Goal: Task Accomplishment & Management: Manage account settings

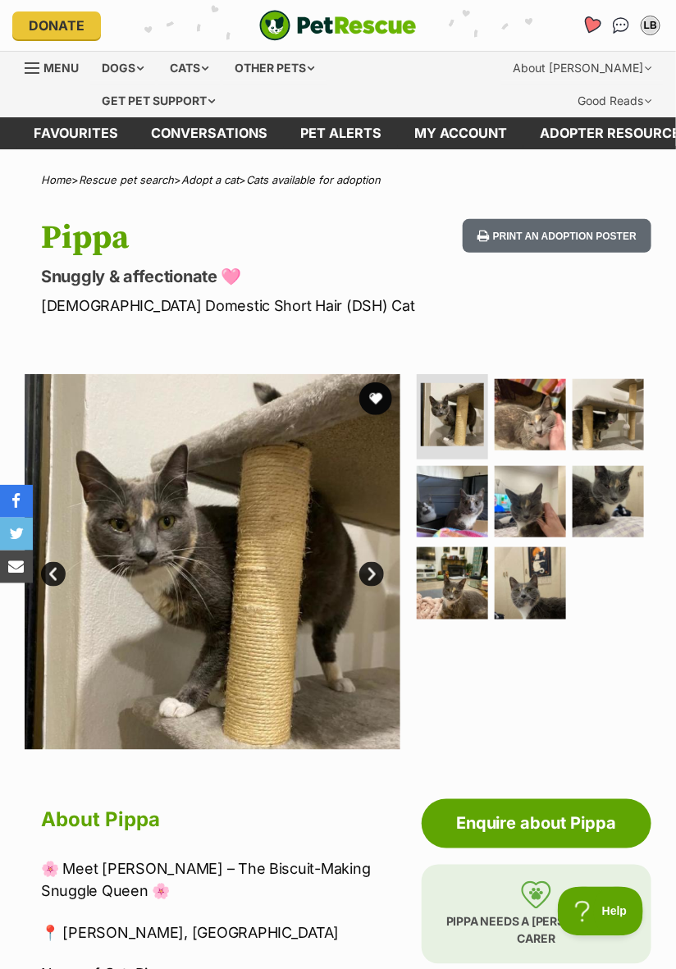
click at [588, 28] on icon "Favourites" at bounding box center [592, 25] width 20 height 19
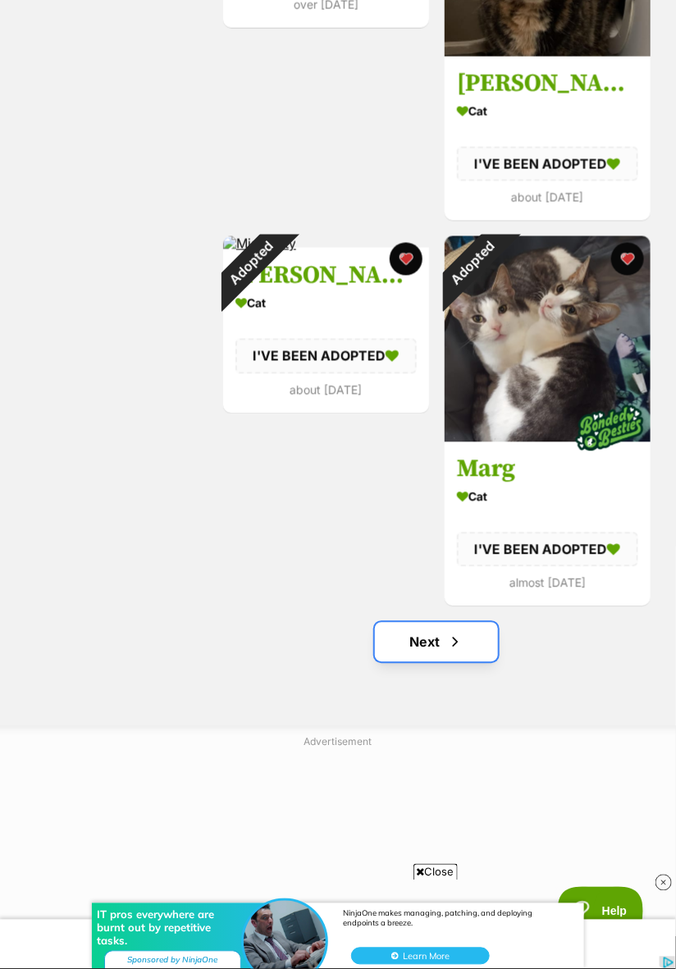
click at [453, 642] on span "Next page" at bounding box center [455, 643] width 16 height 20
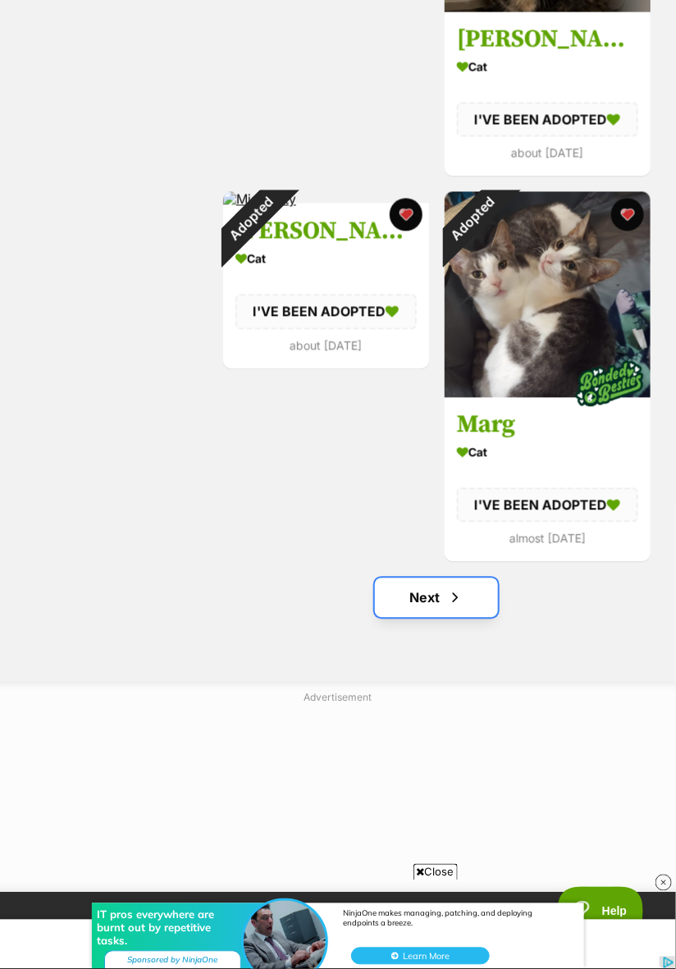
scroll to position [3469, 0]
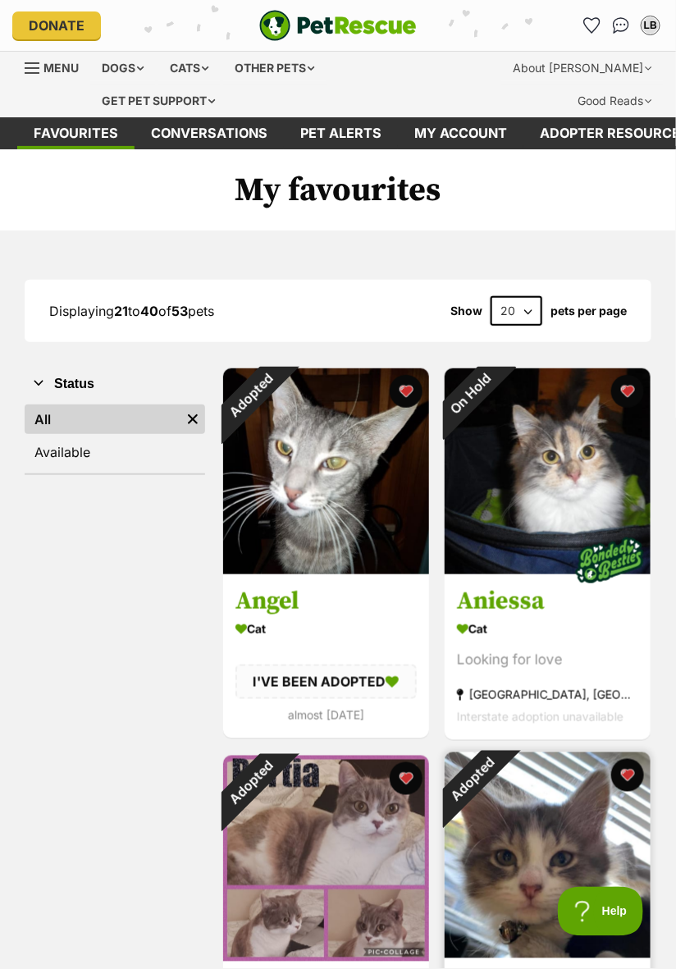
click at [626, 817] on img at bounding box center [548, 856] width 206 height 206
click at [635, 765] on button "favourite" at bounding box center [627, 775] width 36 height 36
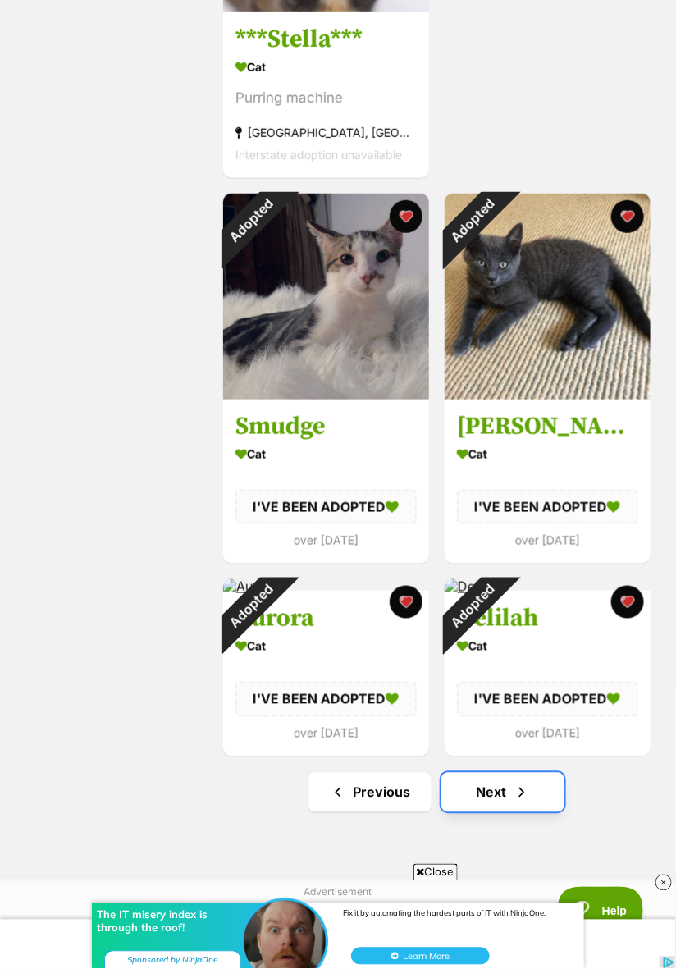
click at [531, 789] on link "Next" at bounding box center [503, 792] width 123 height 39
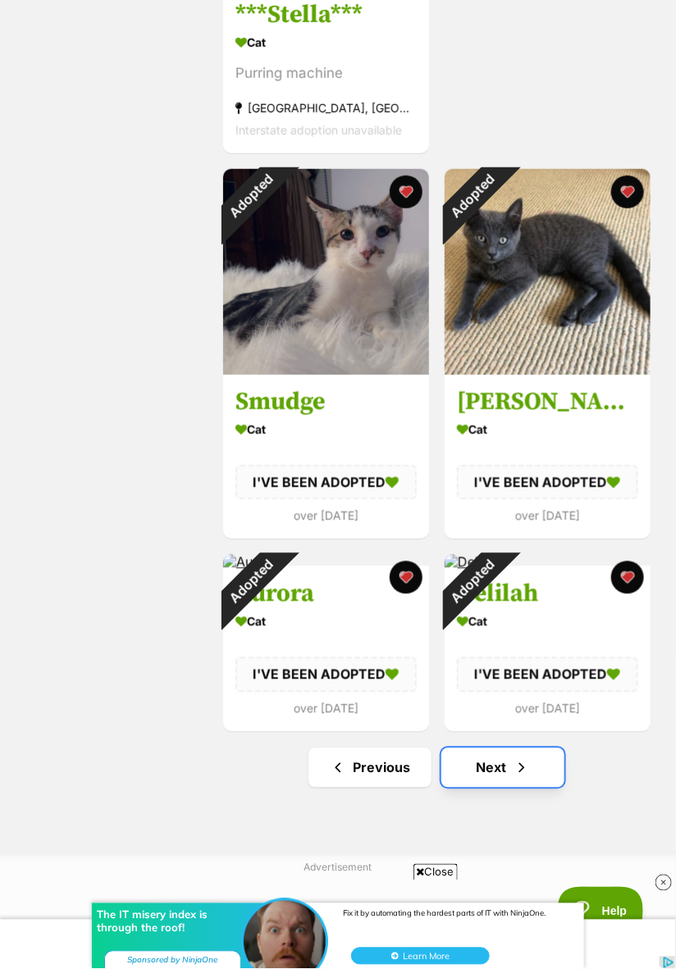
scroll to position [3126, 0]
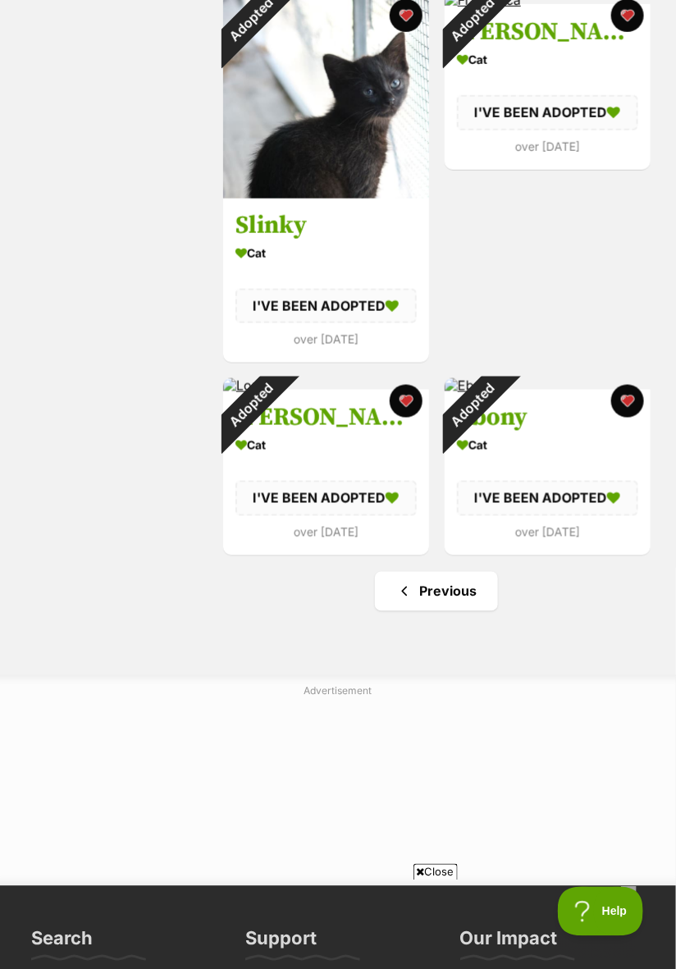
scroll to position [1734, 0]
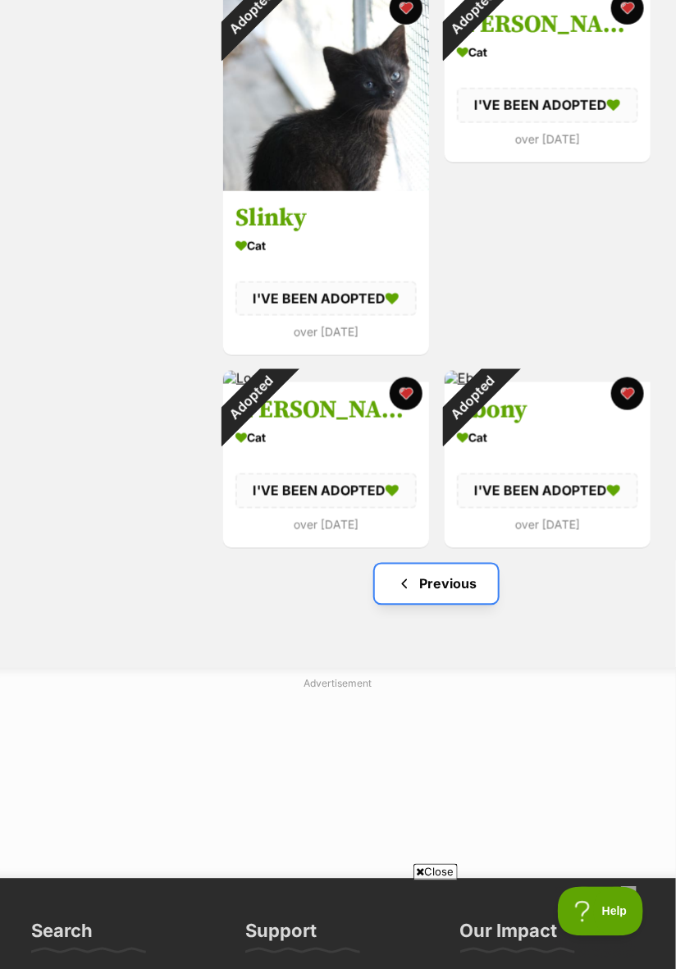
click at [468, 587] on link "Previous" at bounding box center [436, 584] width 123 height 39
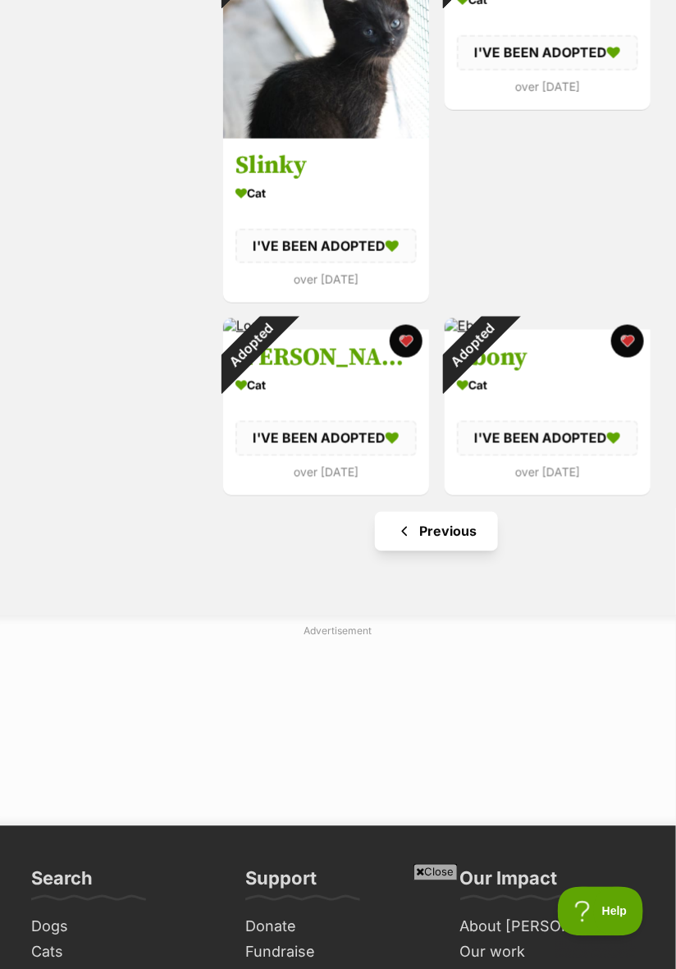
scroll to position [0, 0]
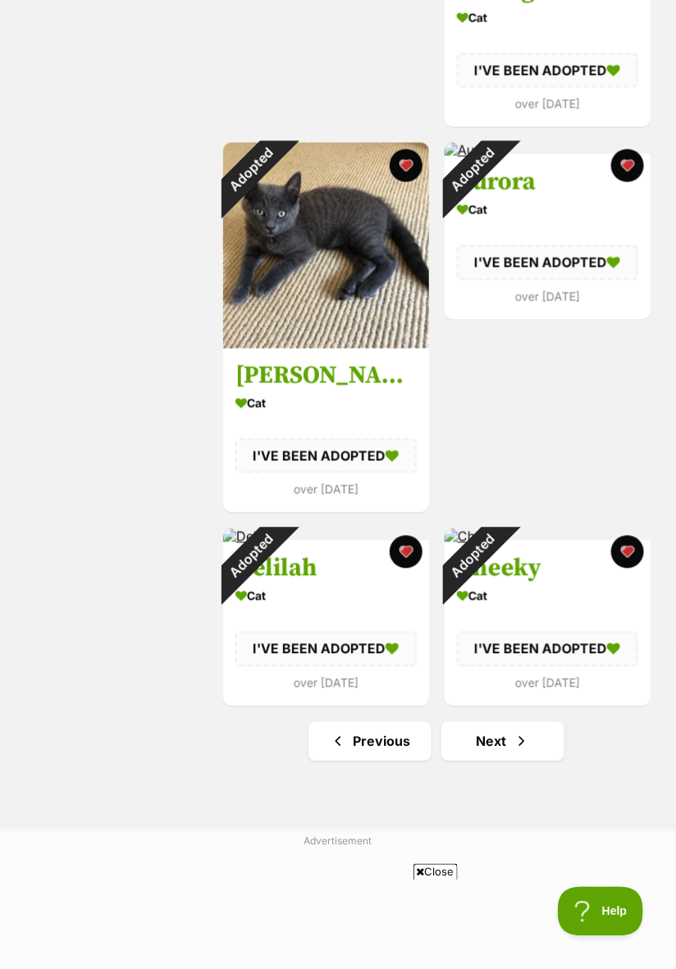
scroll to position [3317, 0]
click at [422, 753] on link "Previous" at bounding box center [370, 741] width 123 height 39
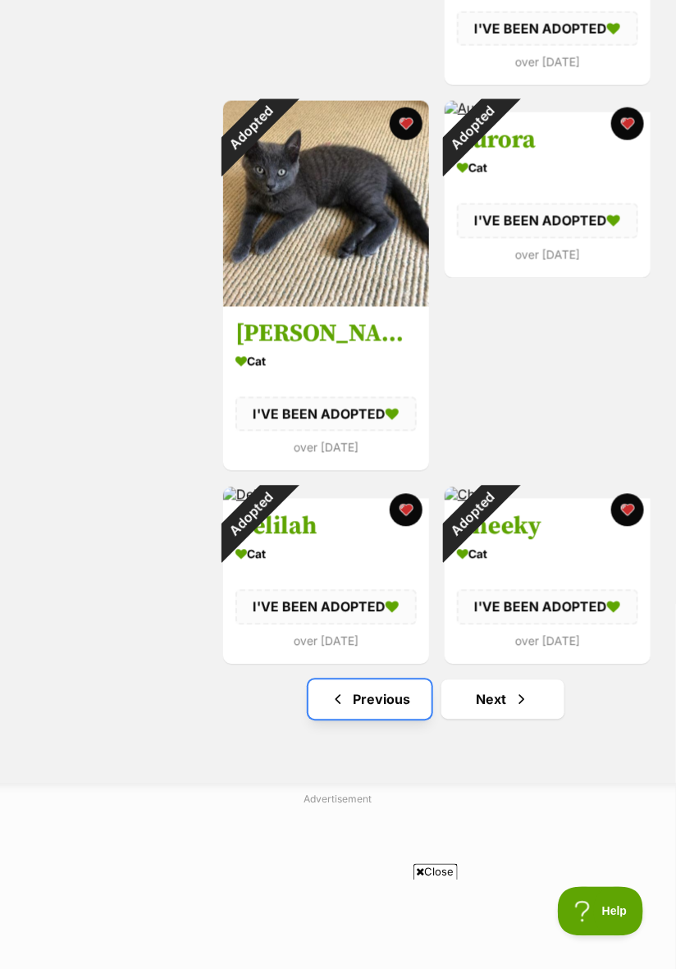
scroll to position [3370, 0]
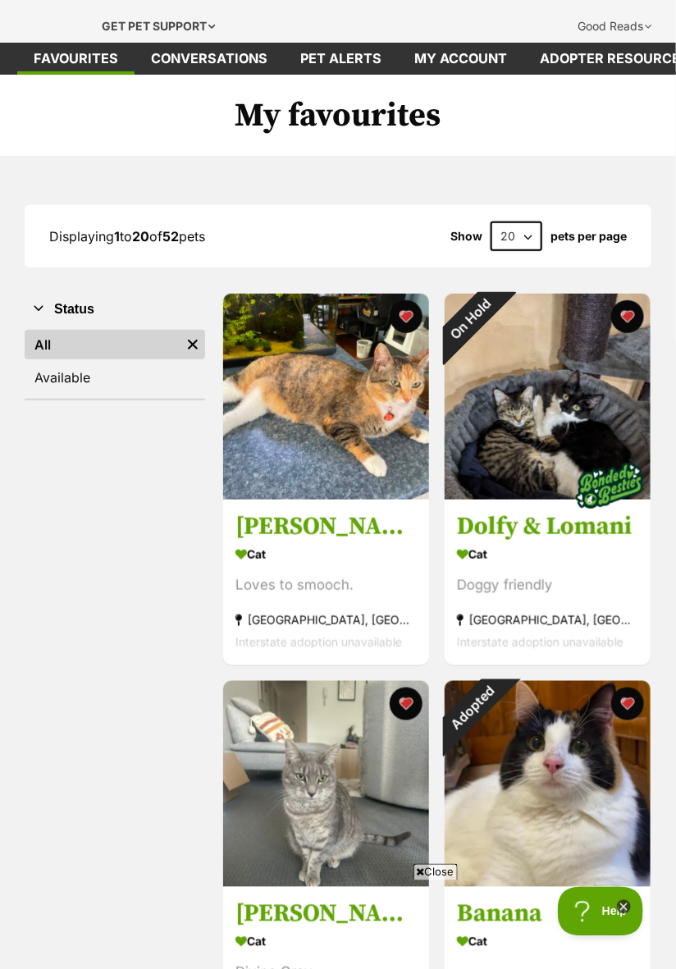
scroll to position [76, 0]
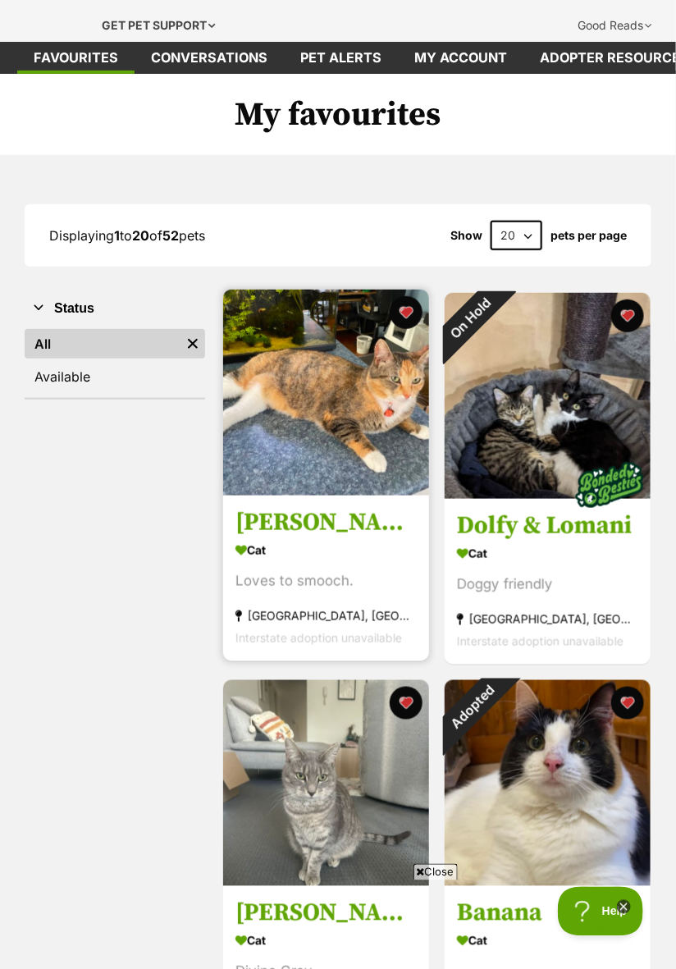
click at [369, 460] on img at bounding box center [326, 393] width 206 height 206
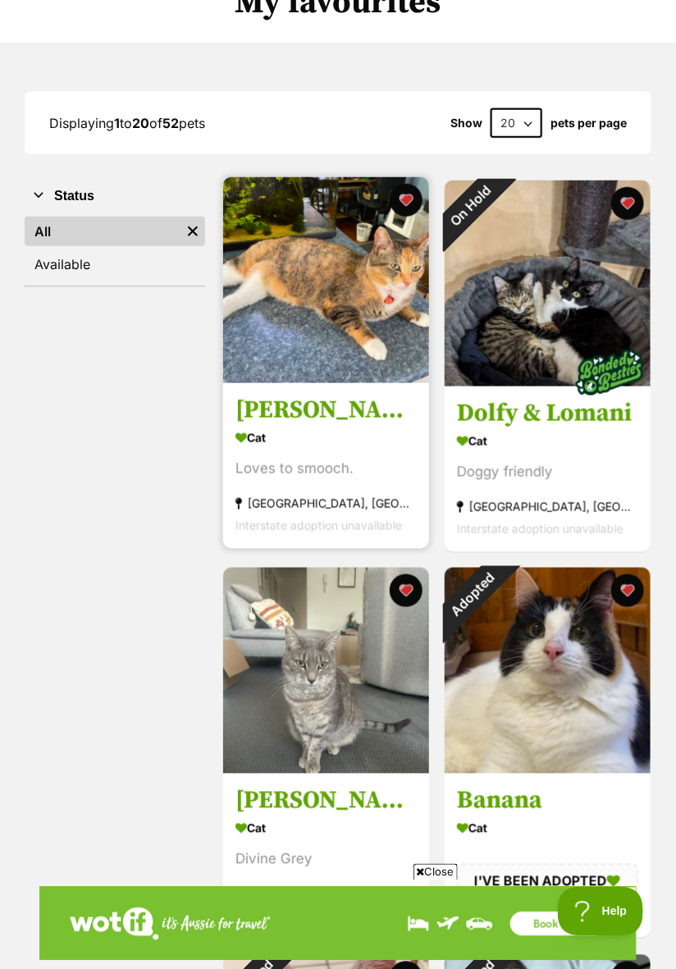
scroll to position [0, 0]
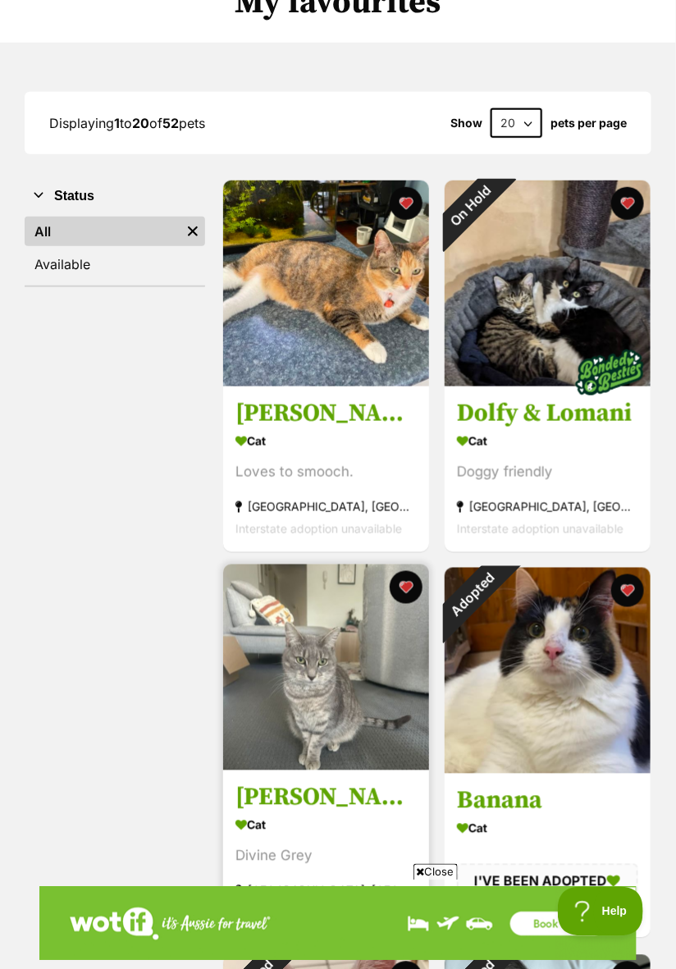
click at [380, 735] on img at bounding box center [326, 668] width 206 height 206
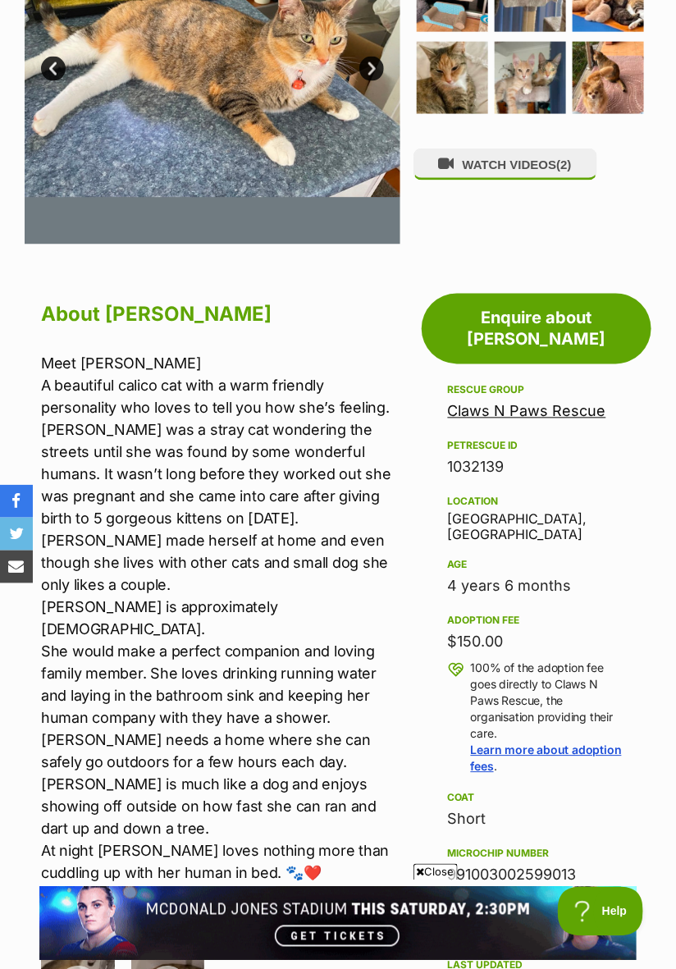
scroll to position [512, 0]
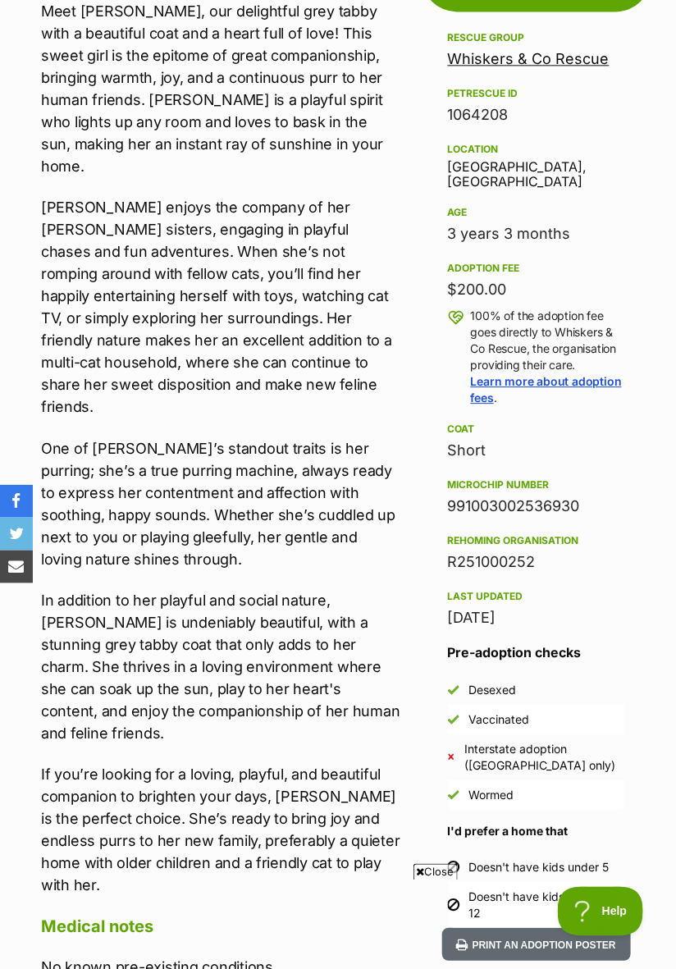
scroll to position [863, 0]
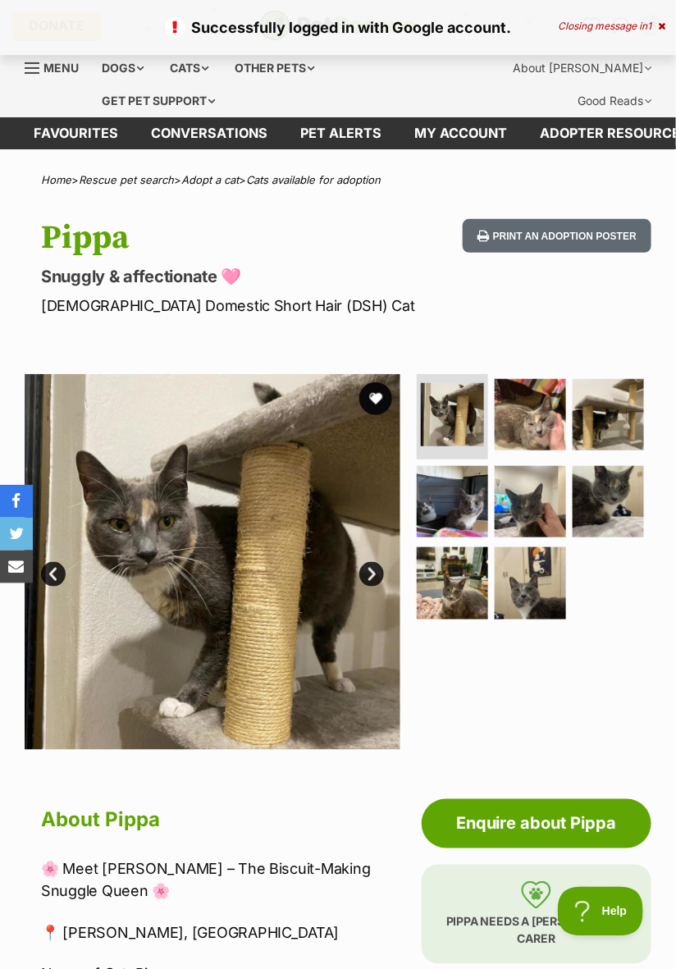
scroll to position [11, 0]
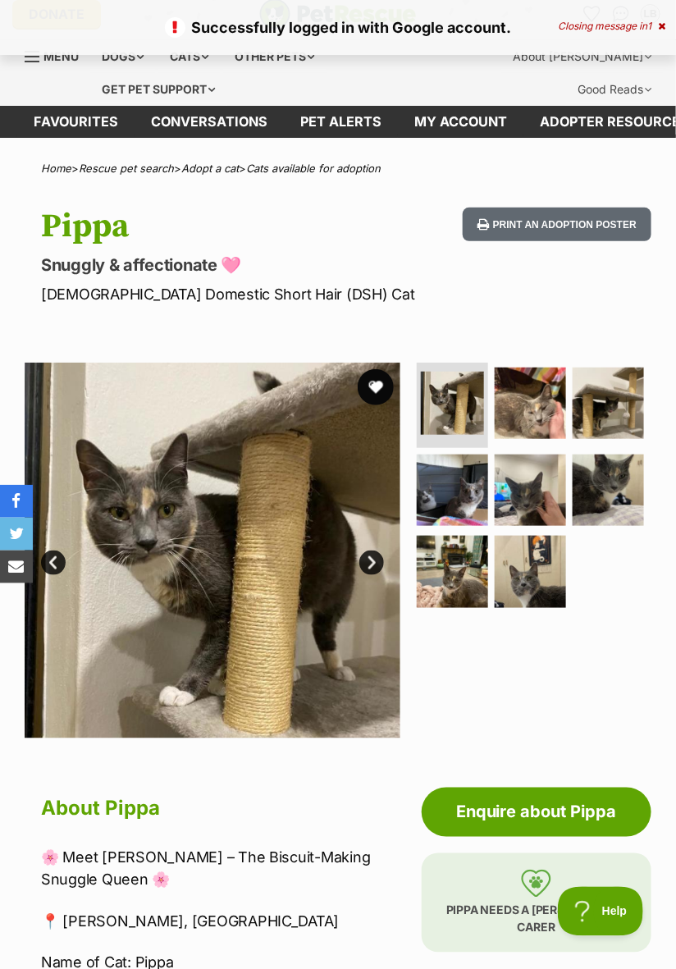
click at [382, 389] on button "favourite" at bounding box center [376, 387] width 36 height 36
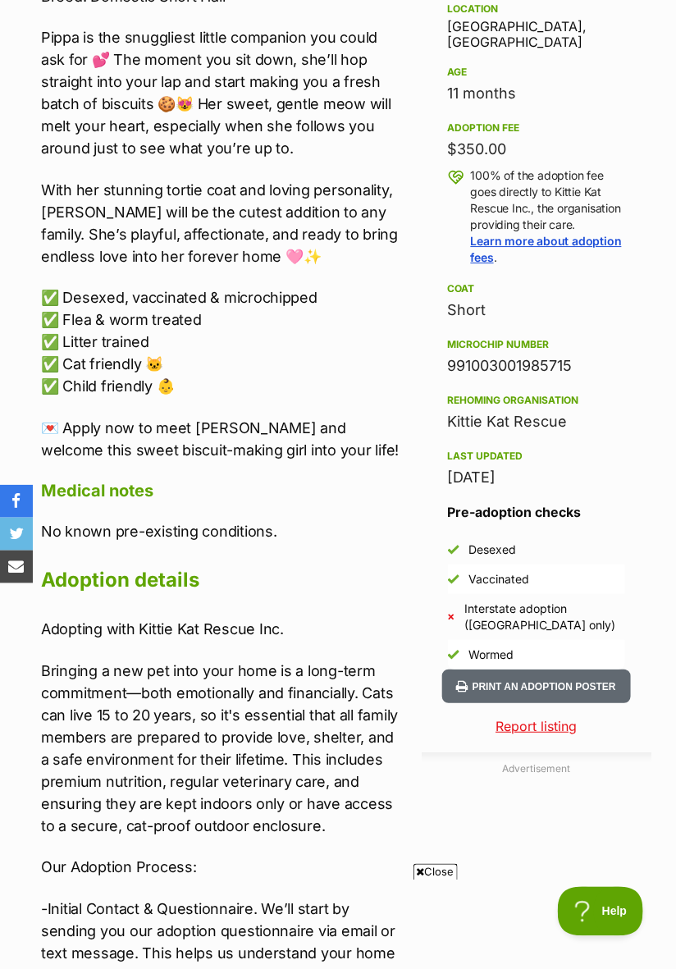
scroll to position [1097, 0]
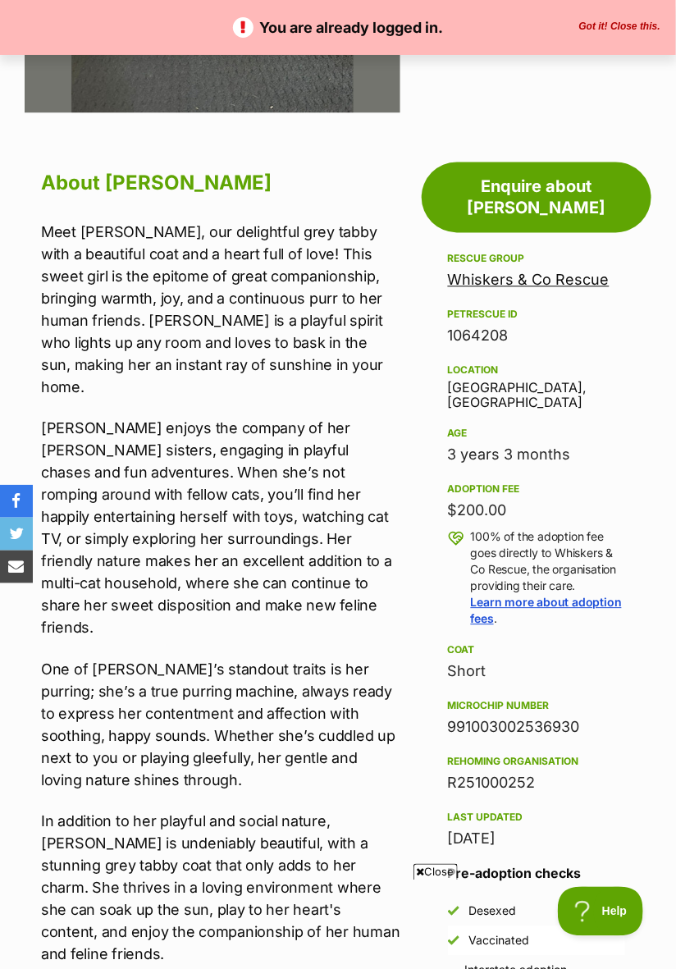
scroll to position [648, 0]
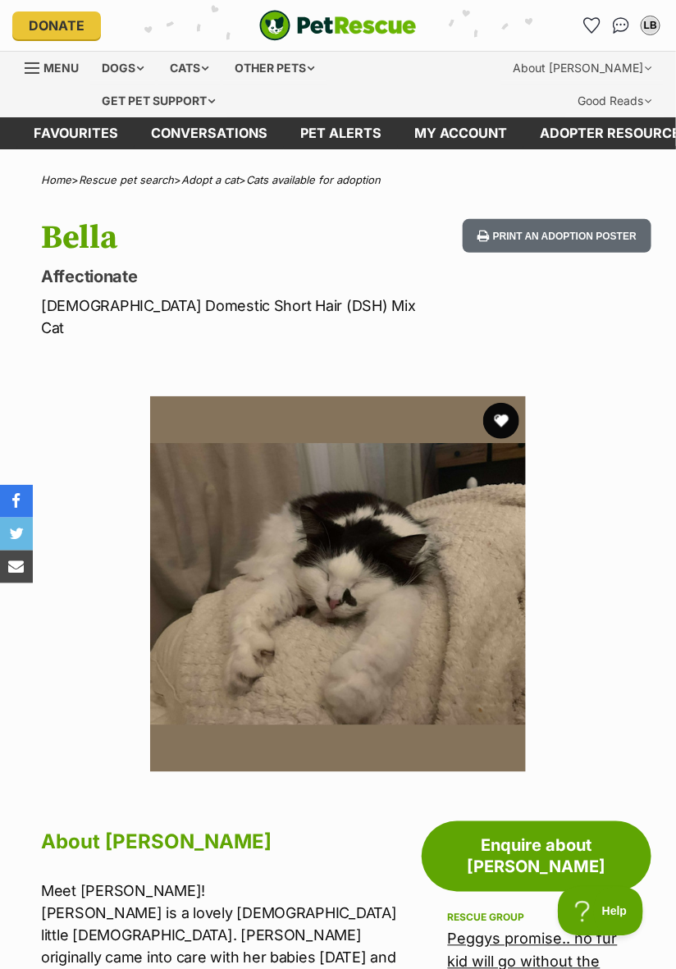
click at [504, 403] on button "favourite" at bounding box center [501, 421] width 36 height 36
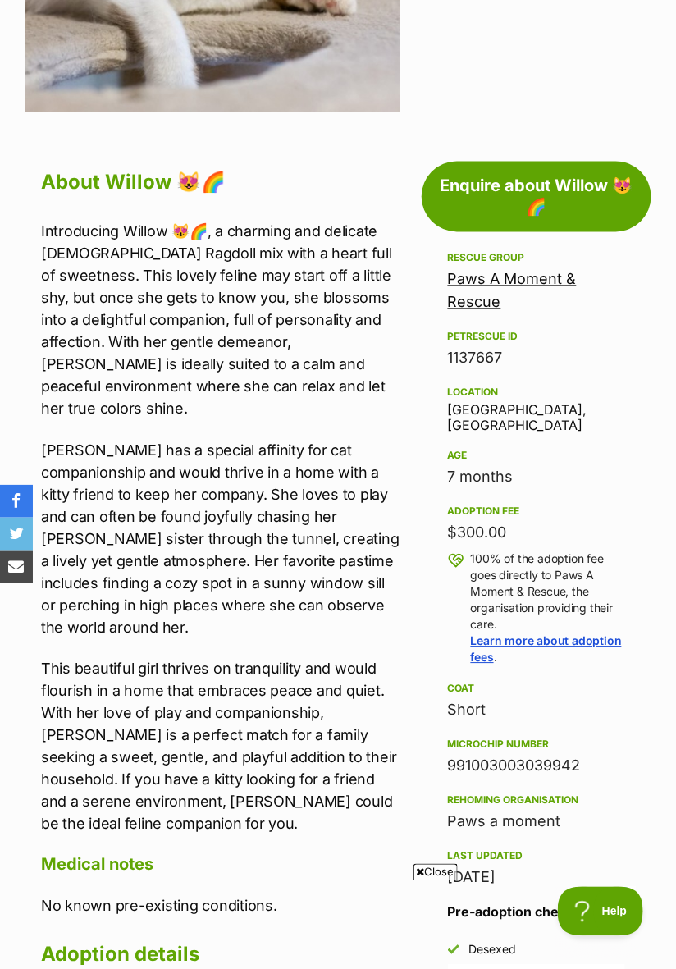
scroll to position [638, 0]
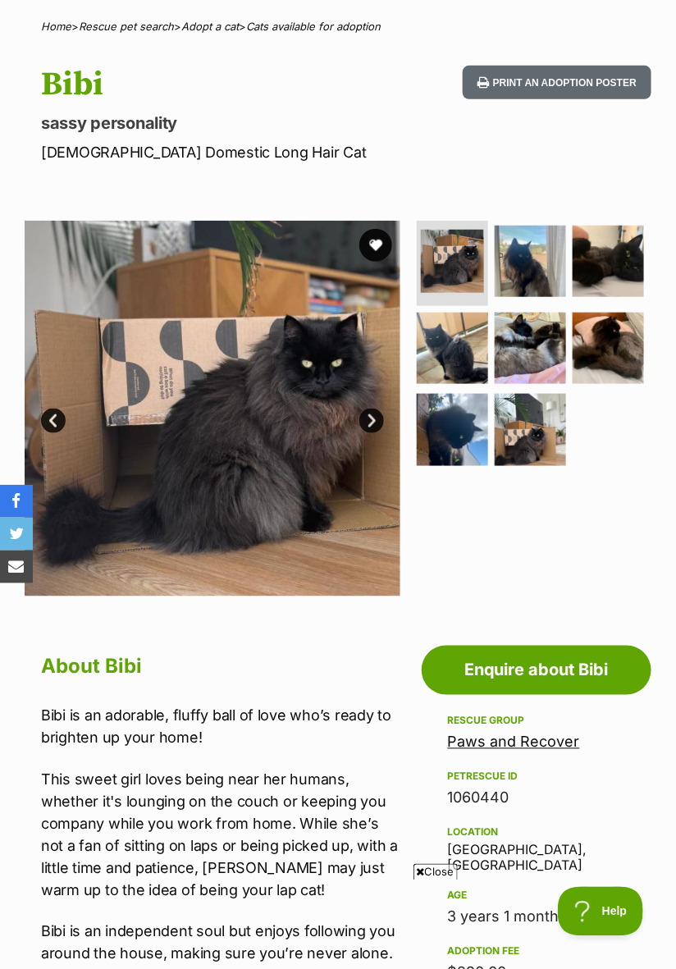
scroll to position [156, 0]
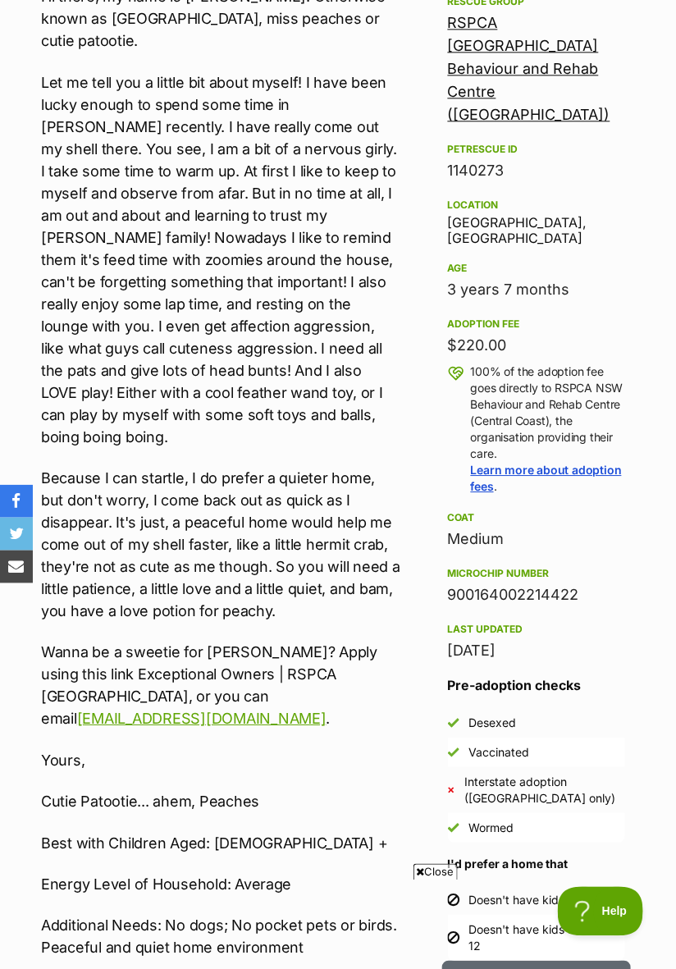
scroll to position [876, 0]
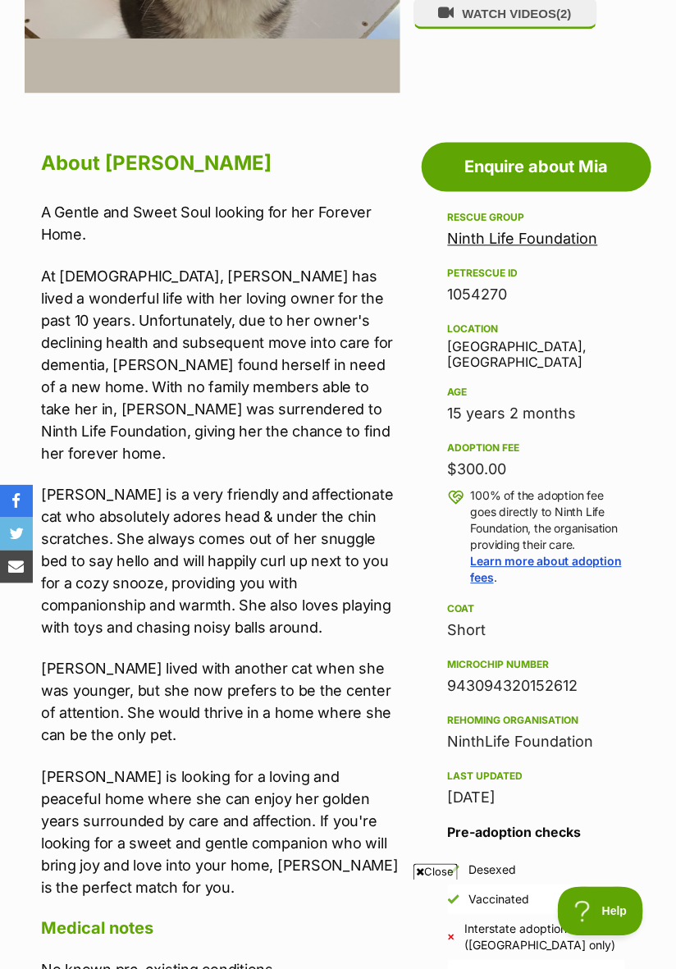
scroll to position [661, 0]
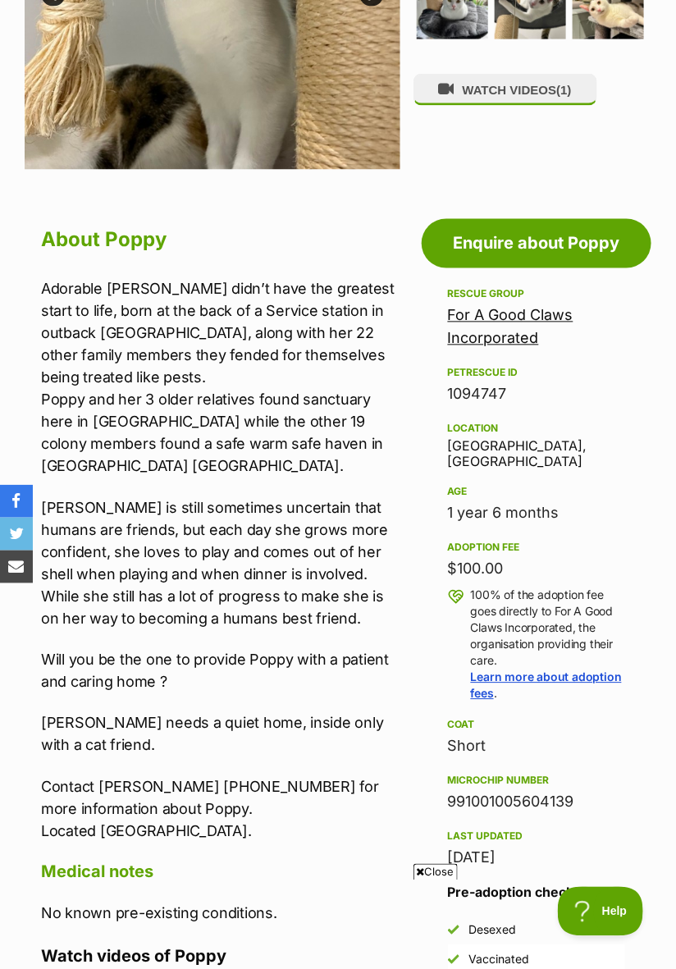
scroll to position [581, 0]
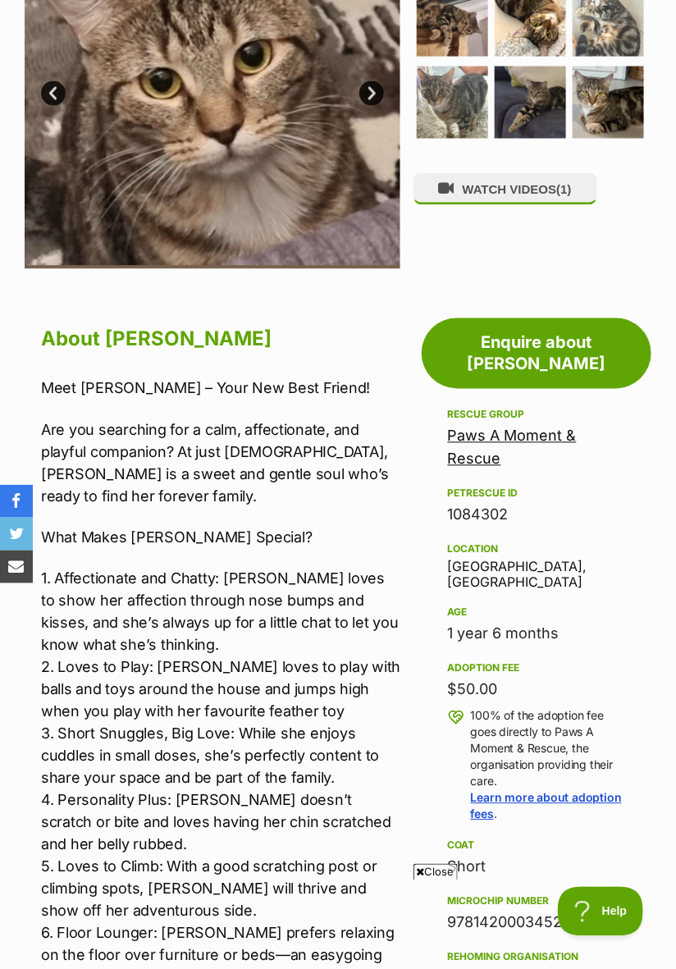
scroll to position [492, 0]
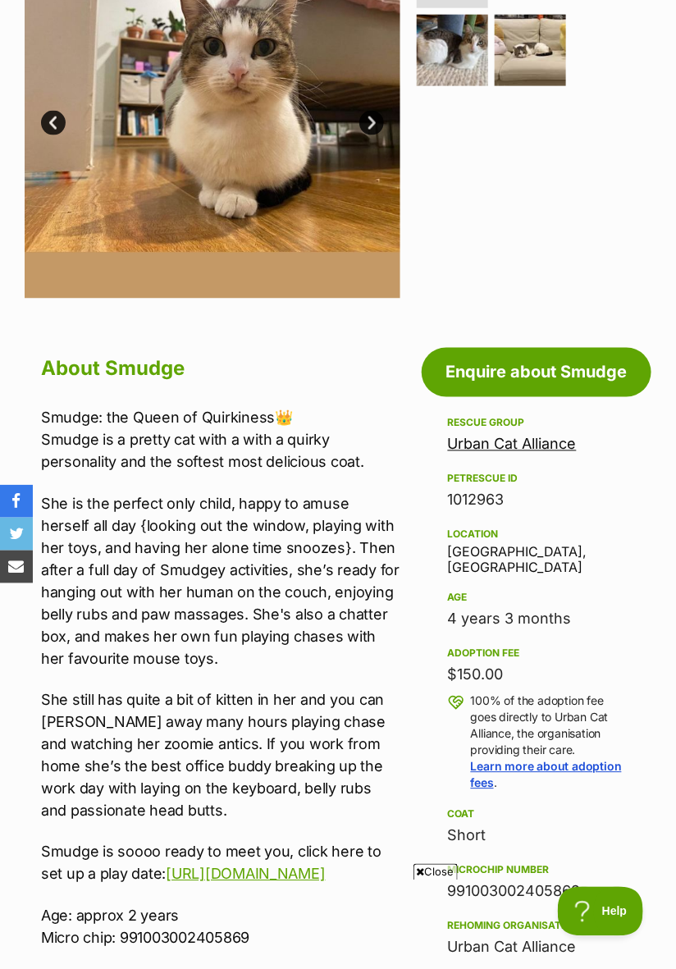
scroll to position [452, 0]
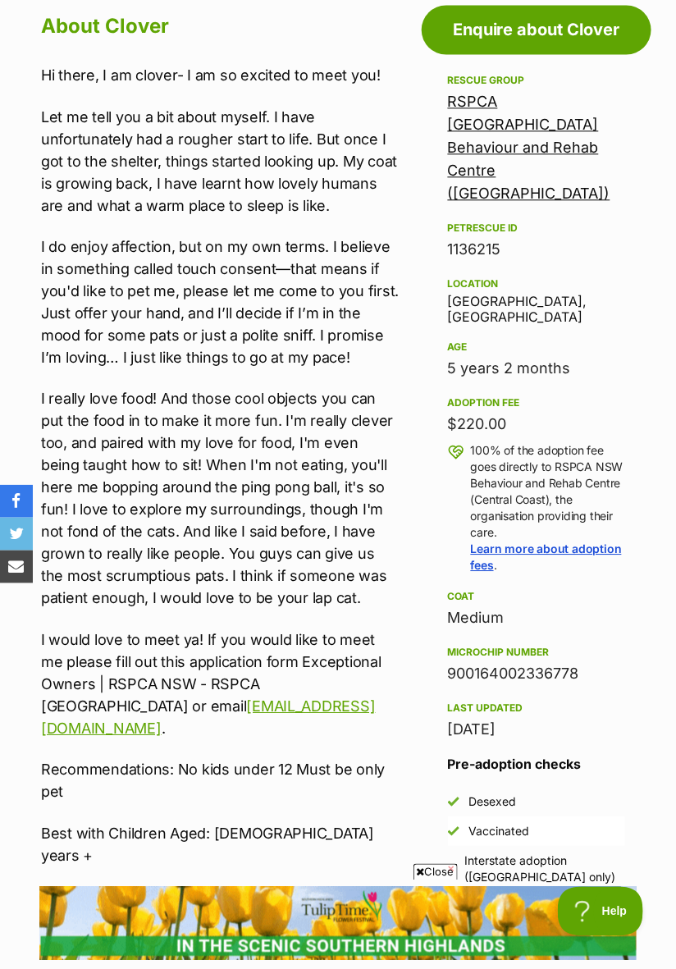
scroll to position [798, 0]
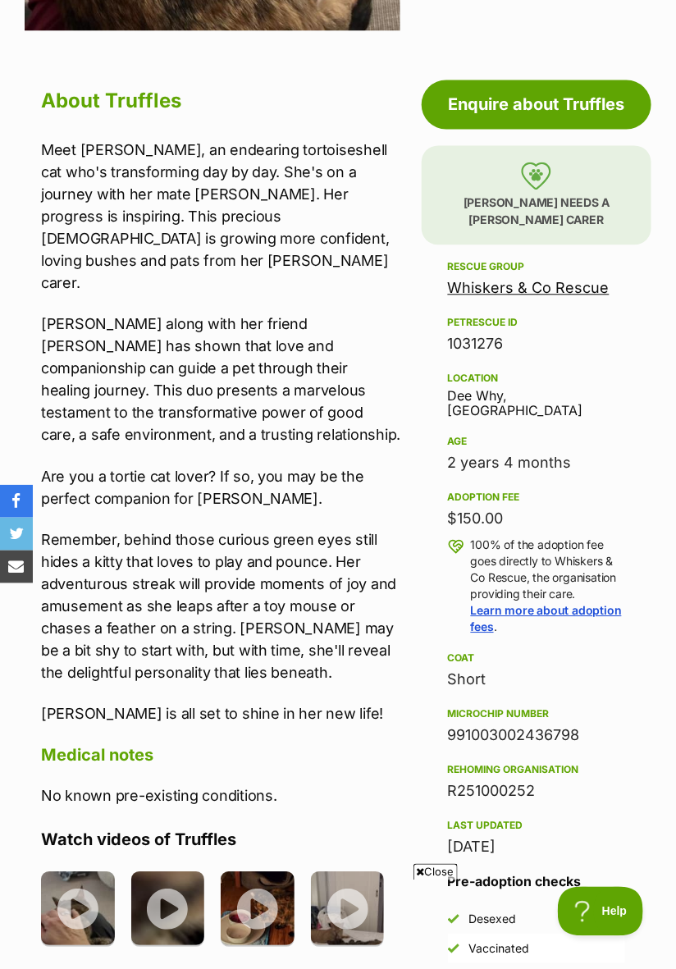
scroll to position [722, 0]
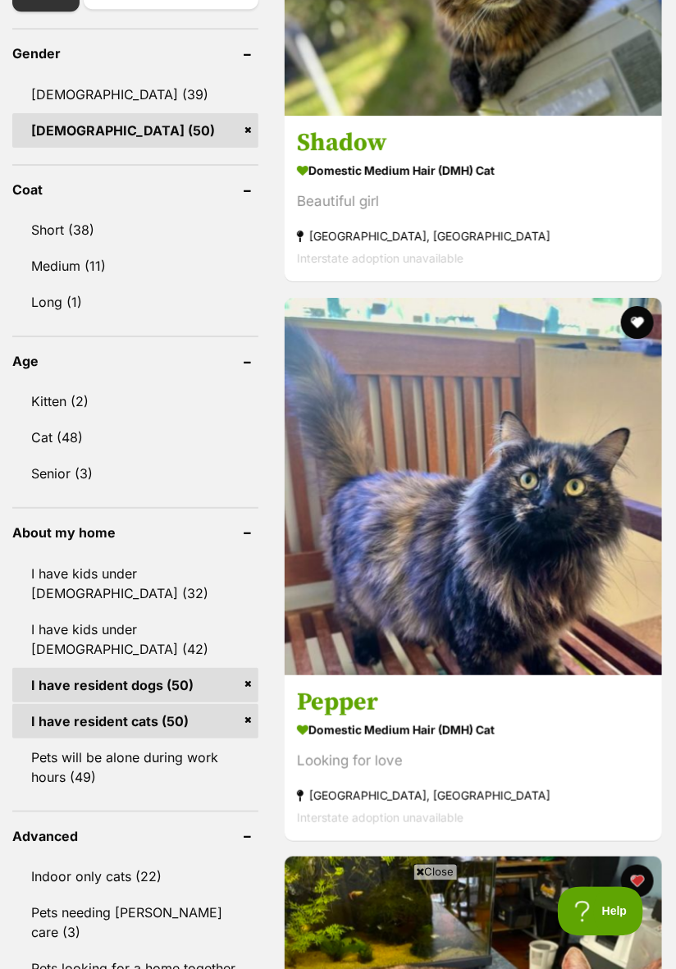
scroll to position [1185, 0]
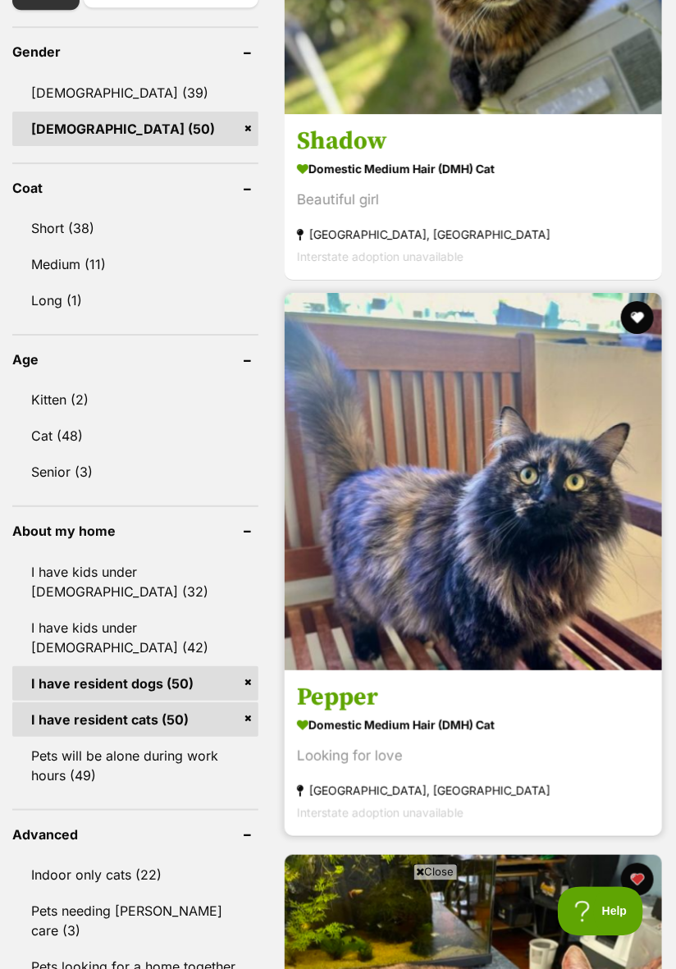
click at [606, 578] on img at bounding box center [474, 482] width 378 height 378
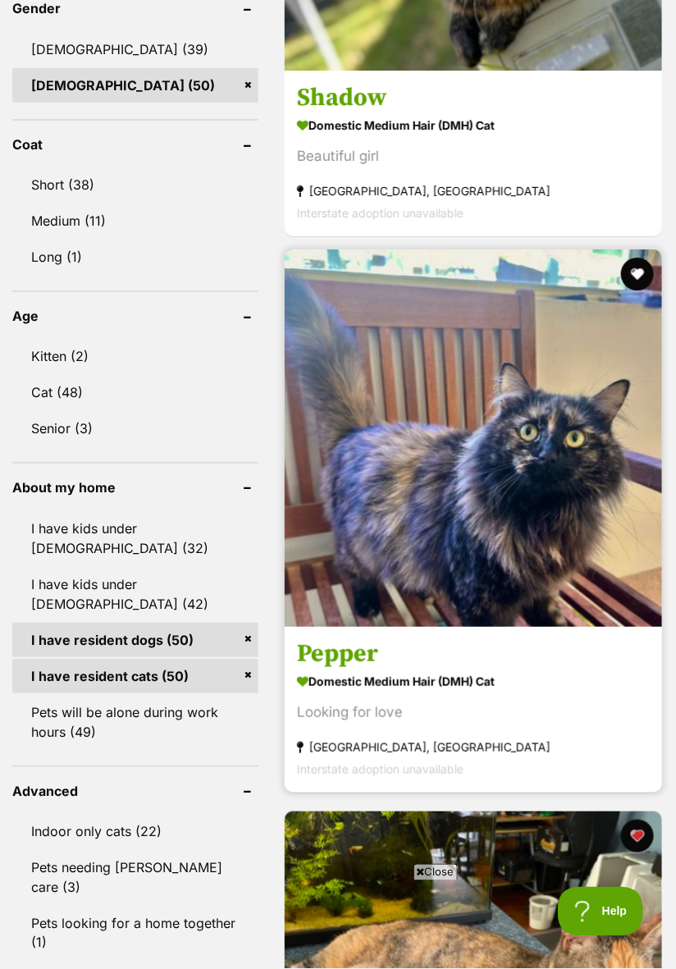
scroll to position [1238, 0]
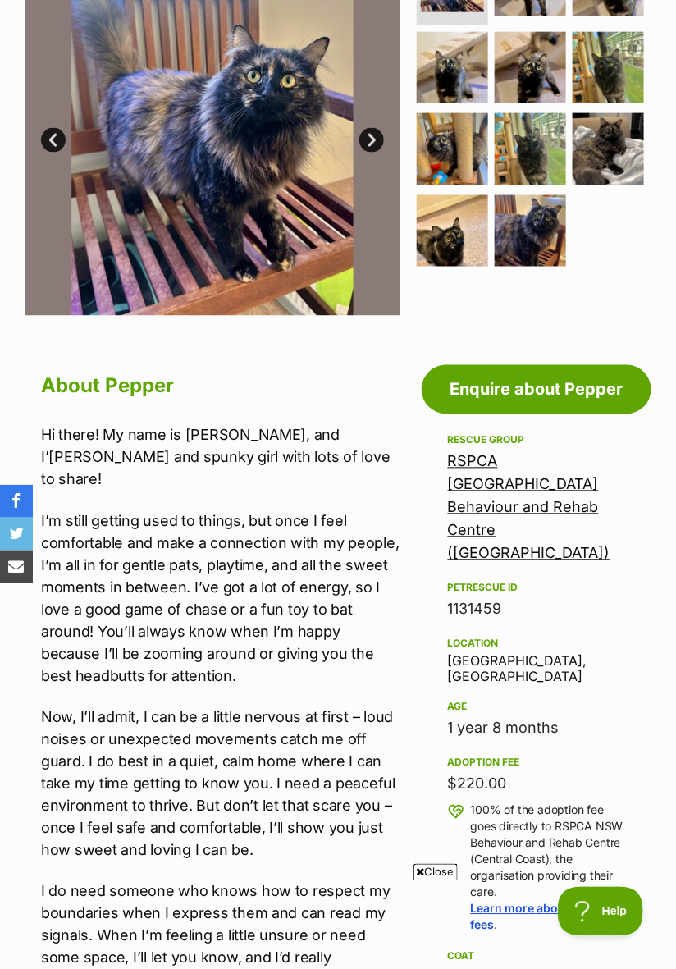
scroll to position [459, 0]
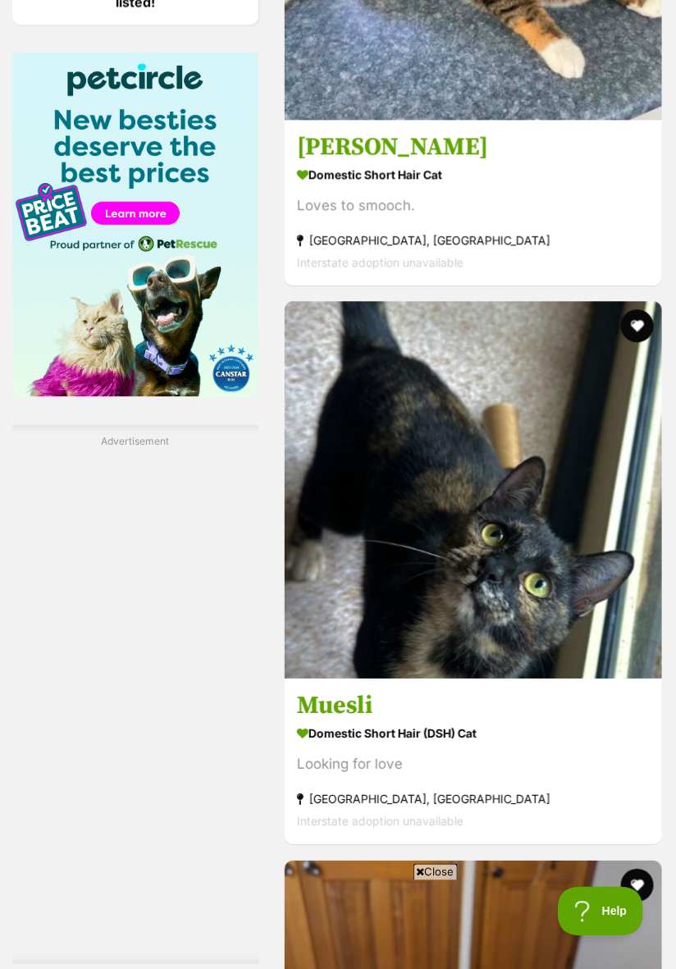
scroll to position [2298, 0]
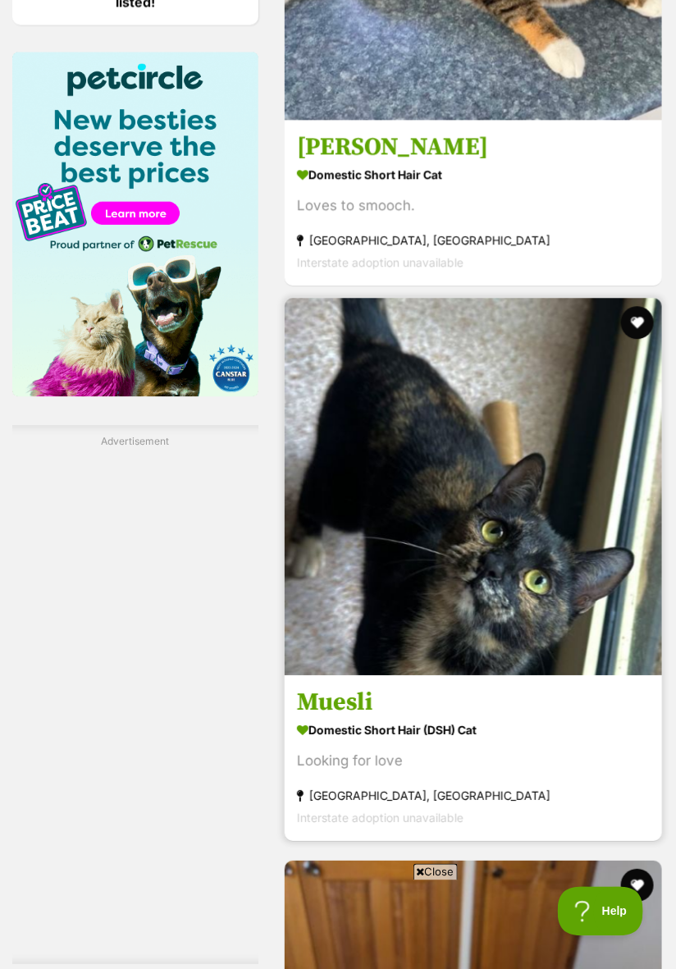
click at [591, 611] on img at bounding box center [474, 487] width 378 height 378
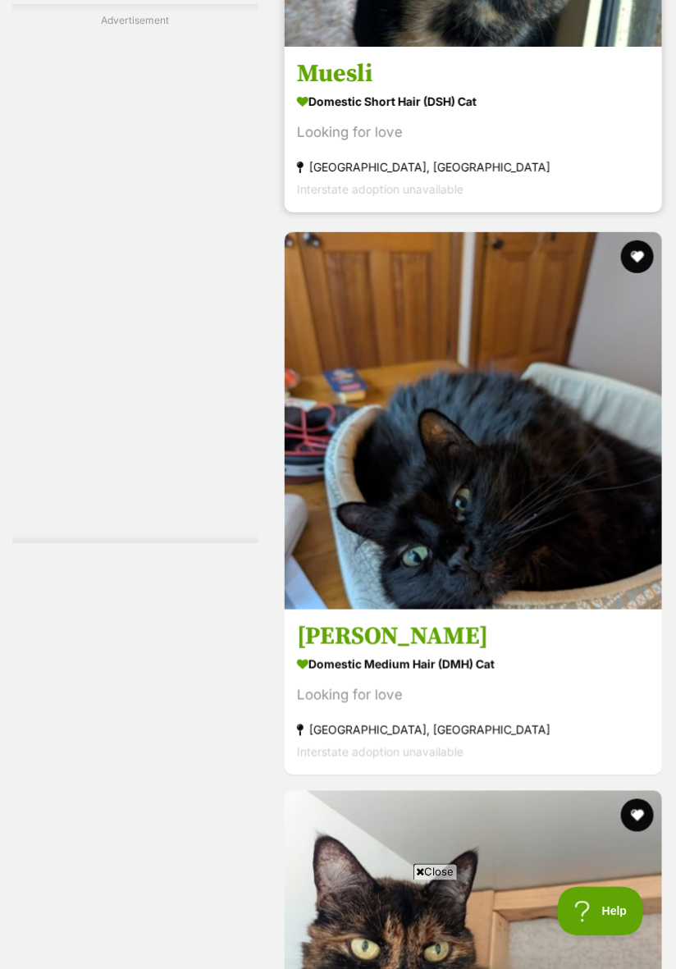
scroll to position [2927, 0]
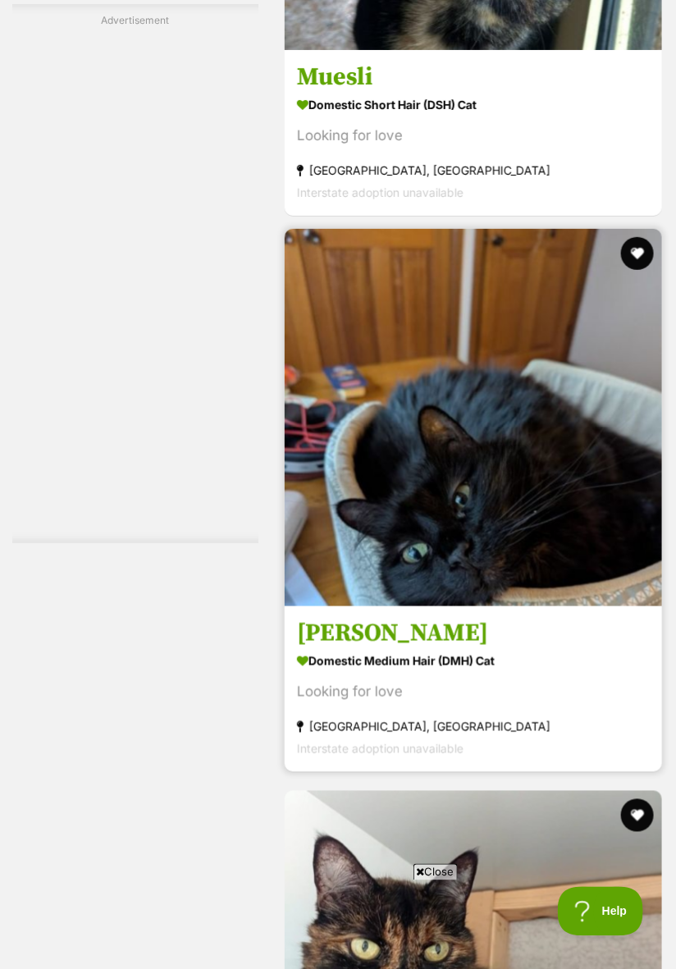
click at [583, 542] on img at bounding box center [474, 418] width 378 height 378
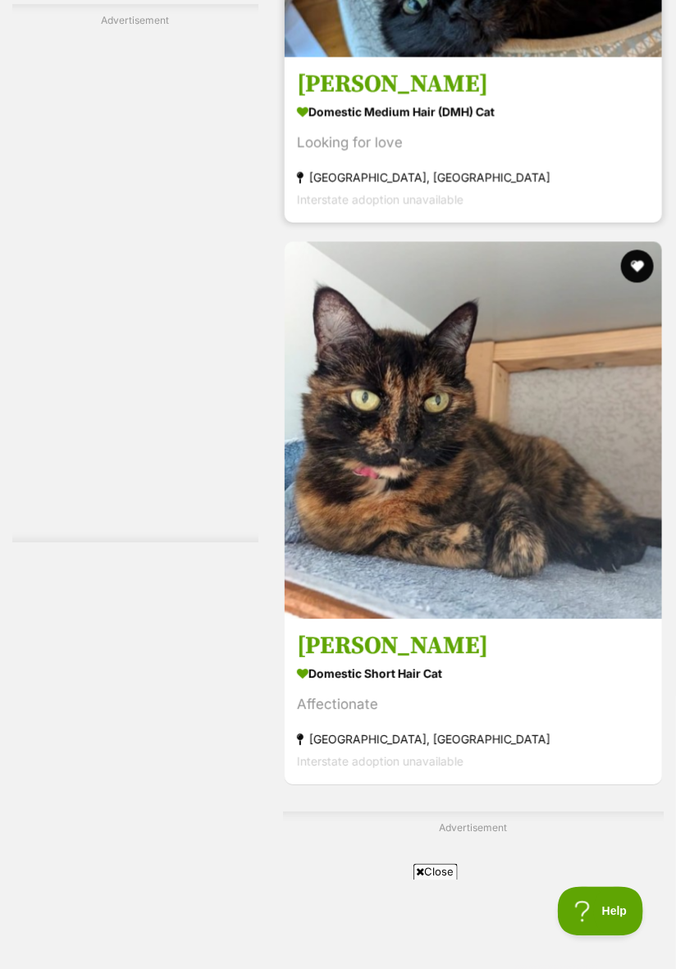
scroll to position [3478, 0]
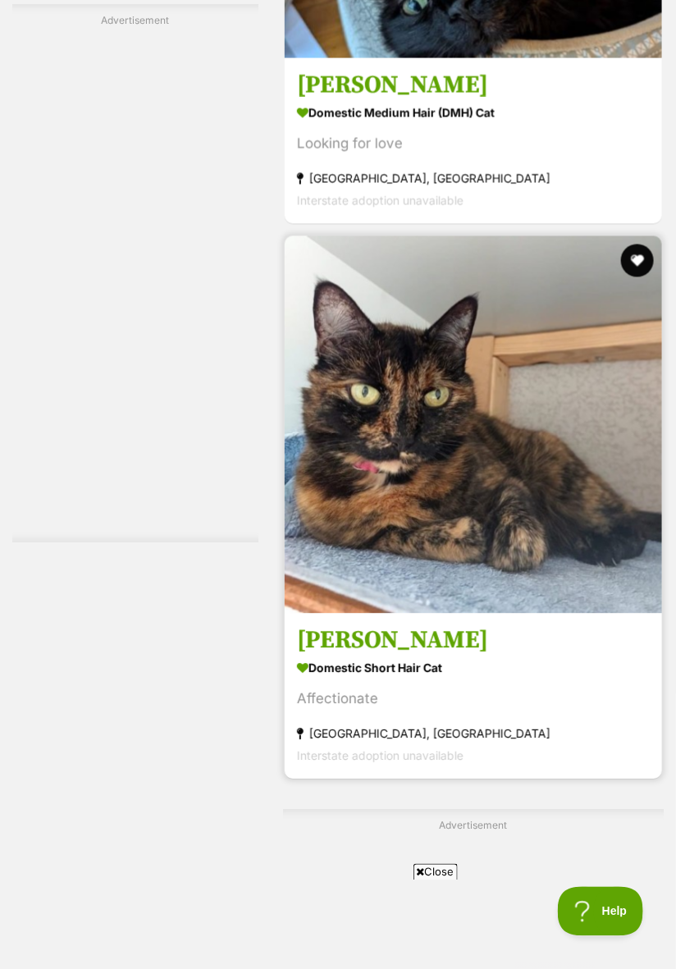
click at [564, 547] on img at bounding box center [474, 425] width 378 height 378
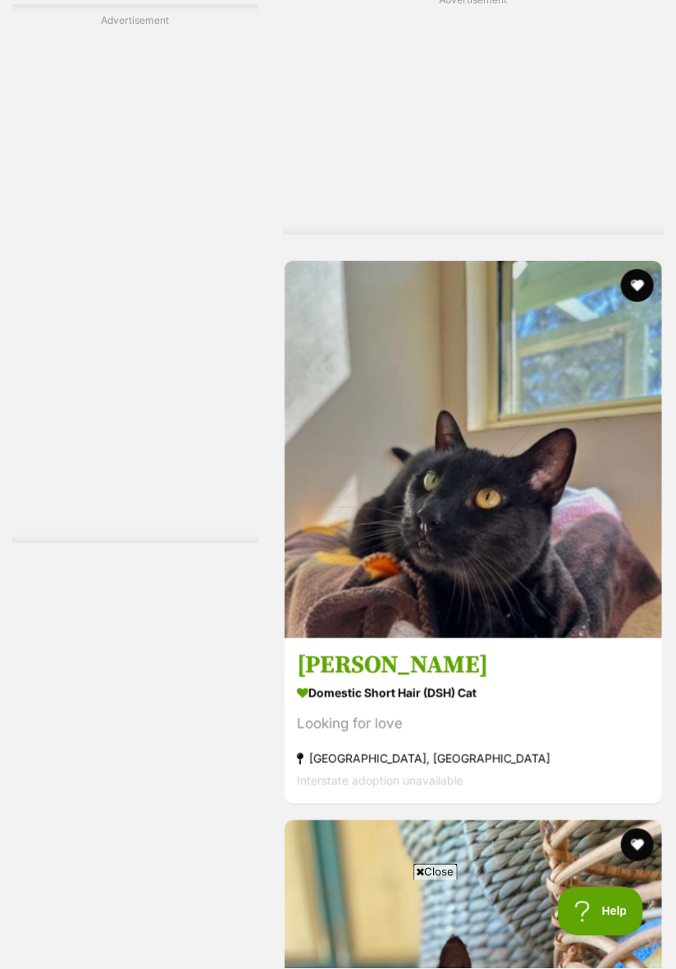
scroll to position [4306, 0]
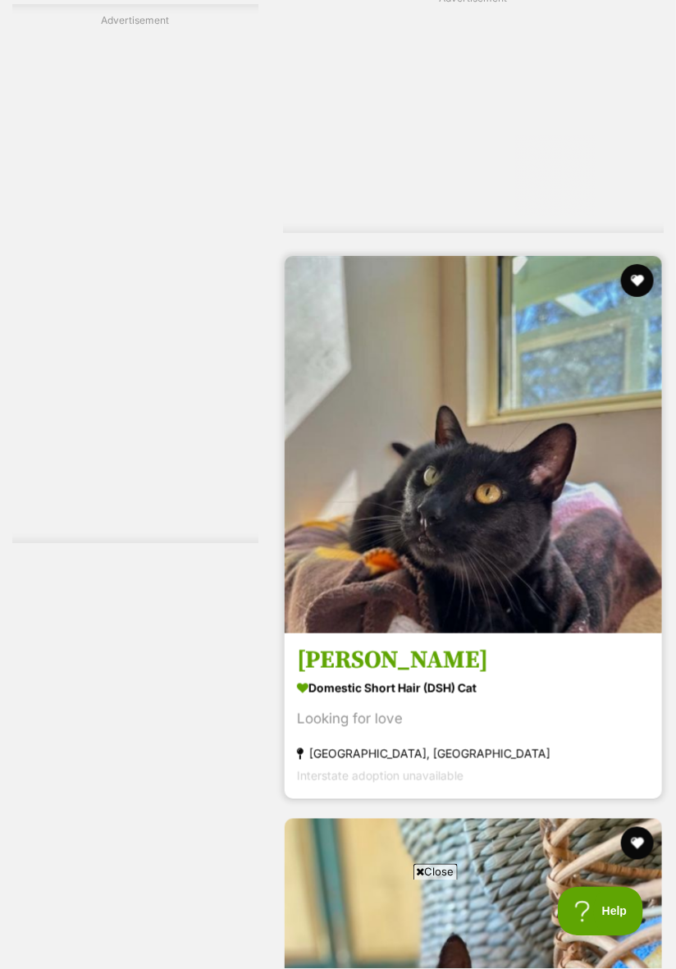
click at [582, 577] on img at bounding box center [474, 445] width 378 height 378
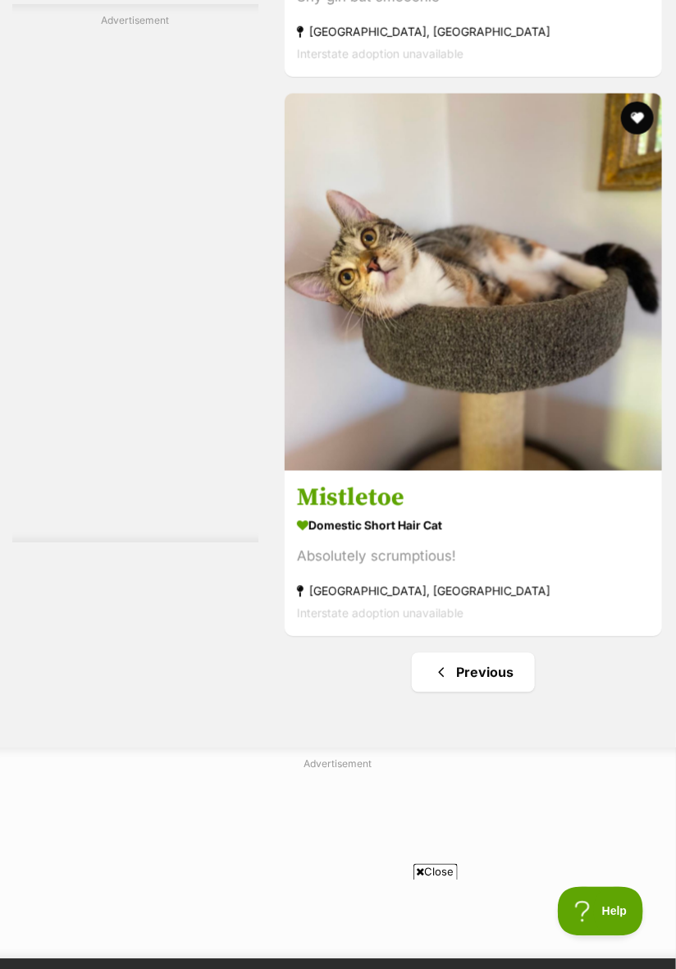
scroll to position [6153, 0]
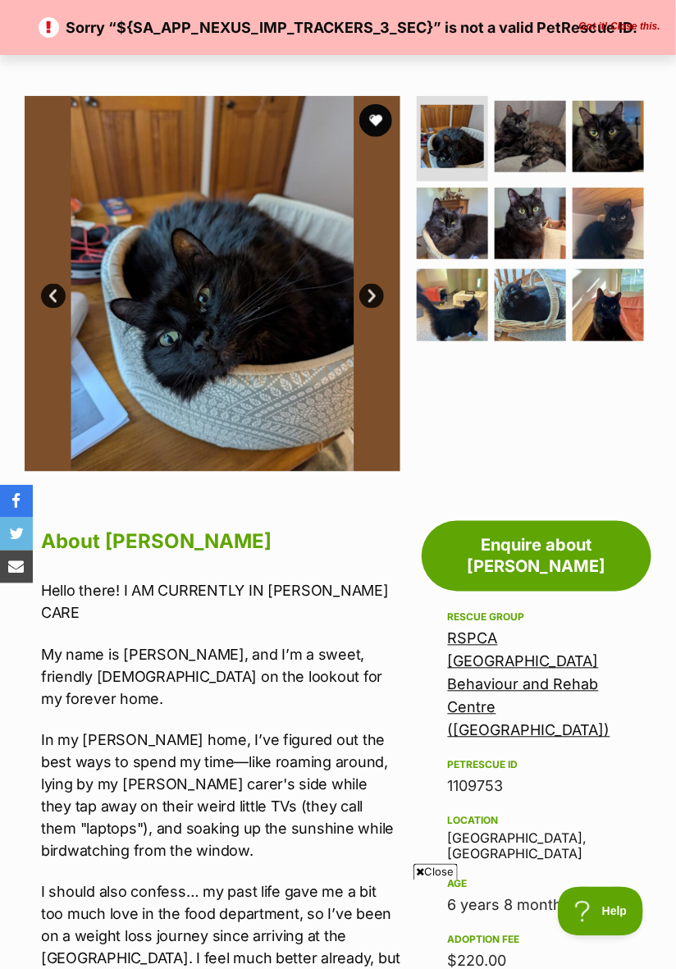
scroll to position [301, 0]
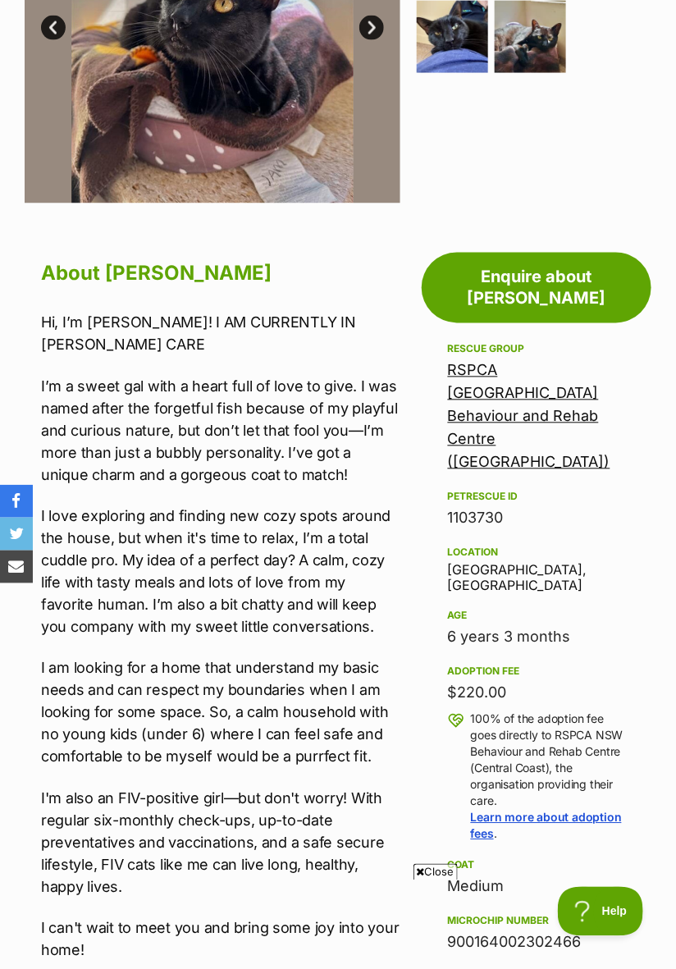
scroll to position [547, 0]
